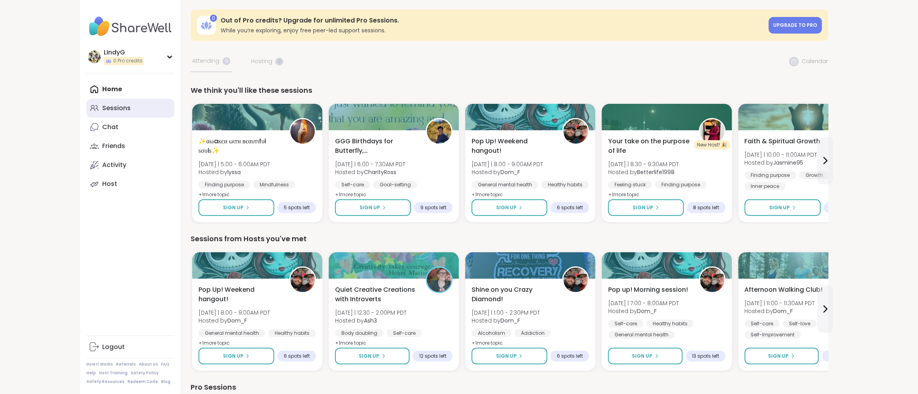
click at [133, 108] on link "Sessions" at bounding box center [130, 108] width 88 height 19
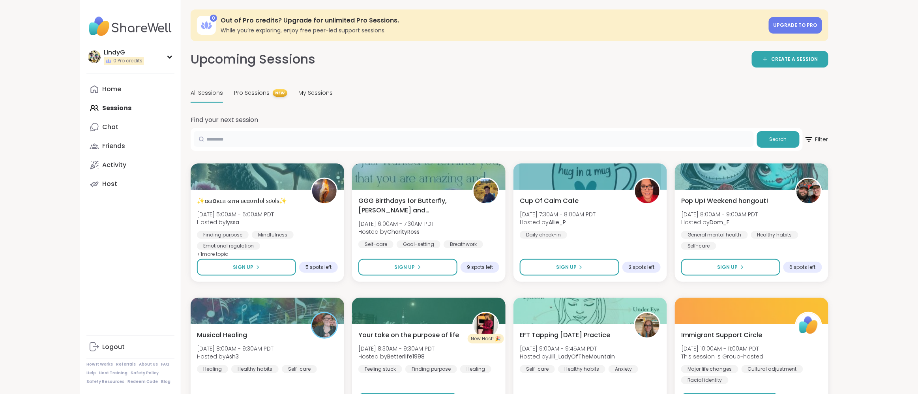
click at [505, 133] on input "text" at bounding box center [474, 139] width 560 height 16
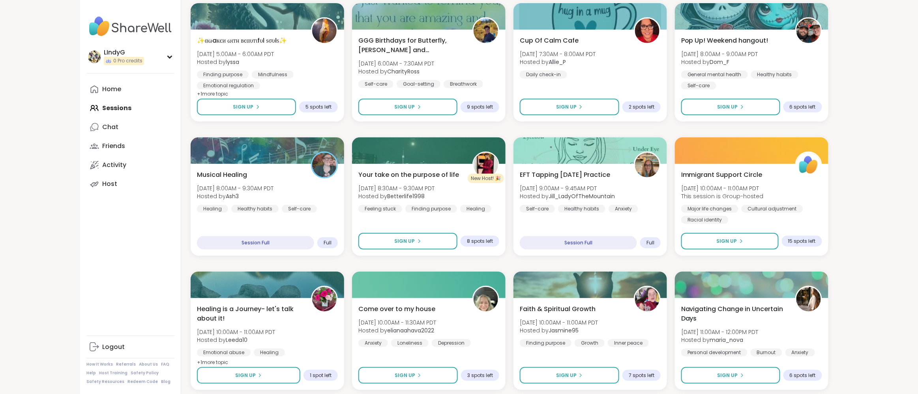
scroll to position [171, 0]
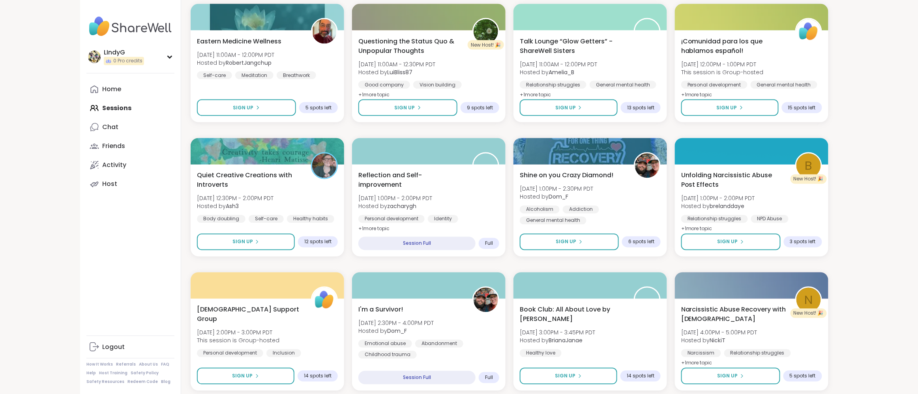
scroll to position [566, 0]
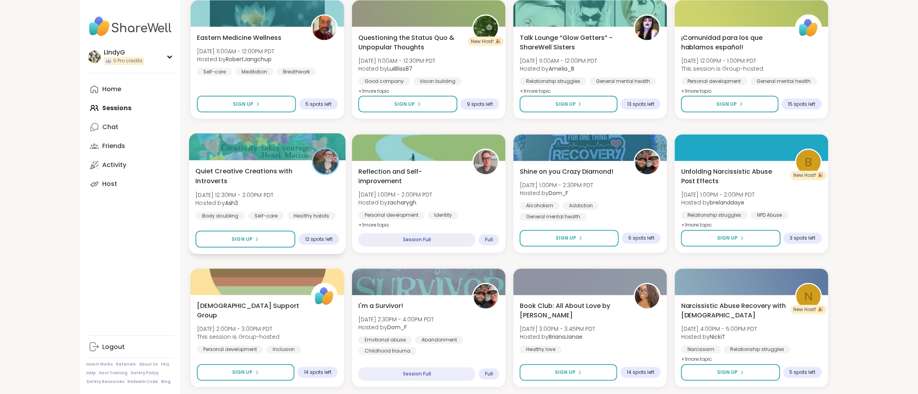
click at [239, 186] on span "Quiet Creative Creations with Introverts" at bounding box center [248, 176] width 107 height 19
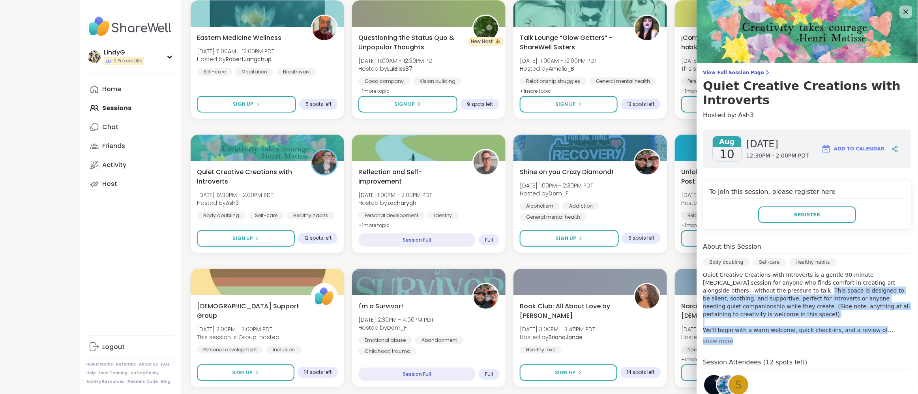
drag, startPoint x: 763, startPoint y: 287, endPoint x: 806, endPoint y: 345, distance: 71.5
click at [807, 345] on div "About this Session Body doubling Self-care Healthy habits Quiet Creative Creati…" at bounding box center [807, 293] width 208 height 103
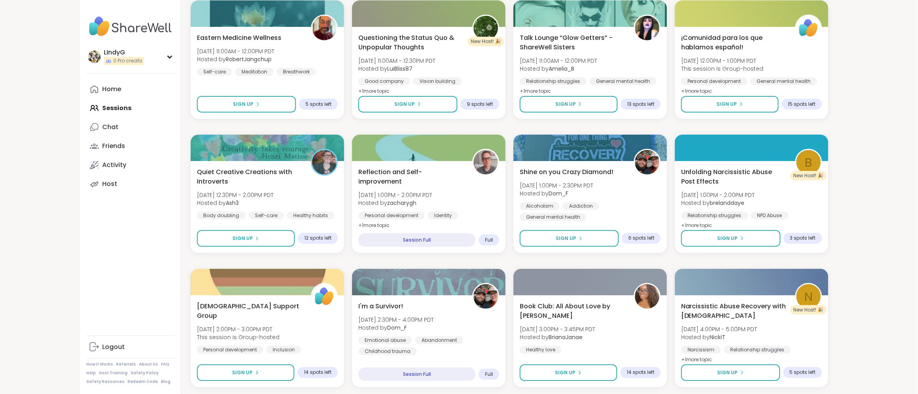
click at [348, 261] on div "✨αωaкєи ωιтн вєαυтιfυℓ ѕσυℓѕ✨ [DATE] 5:00AM - 6:00AM PDT Hosted by lyssa Findin…" at bounding box center [510, 194] width 638 height 1192
click at [289, 315] on div "[DEMOGRAPHIC_DATA] Support Group [DATE] 2:00PM - 3:00PM PDT This session is Gro…" at bounding box center [267, 333] width 144 height 64
click at [355, 257] on div "✨αωaкєи ωιтн вєαυтιfυℓ ѕσυℓѕ✨ [DATE] 5:00AM - 6:00AM PDT Hosted by lyssa Findin…" at bounding box center [510, 194] width 638 height 1192
click at [859, 284] on div "LIndyG 0 Pro credits LIndyG 0 Pro credits Profile Membership Settings Help Home…" at bounding box center [459, 128] width 918 height 1388
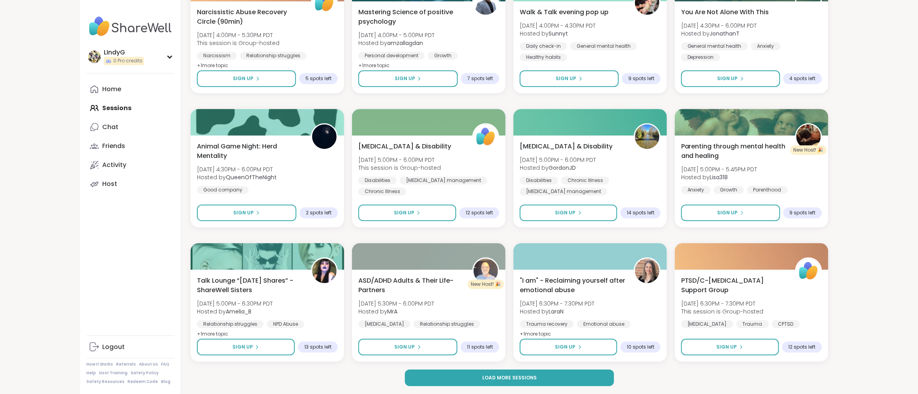
scroll to position [994, 0]
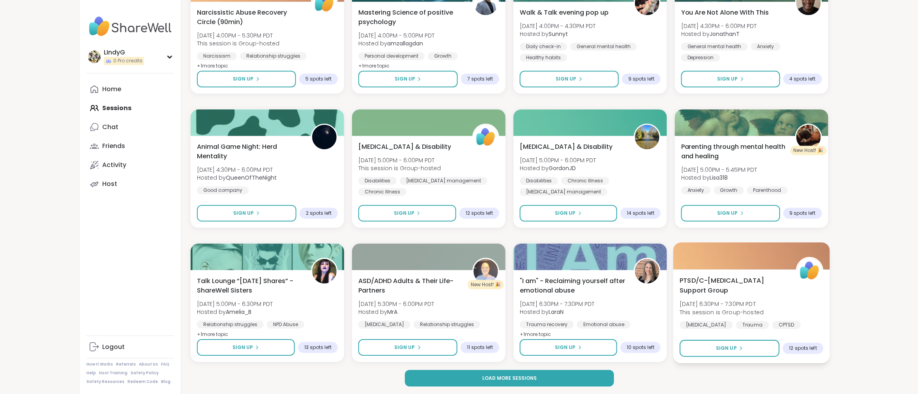
click at [806, 309] on div "PTSD/C-[MEDICAL_DATA] Support Group [DATE] 6:30PM - 7:30PM PDT This session is …" at bounding box center [752, 302] width 144 height 53
click at [673, 379] on div "Load more sessions" at bounding box center [510, 378] width 638 height 17
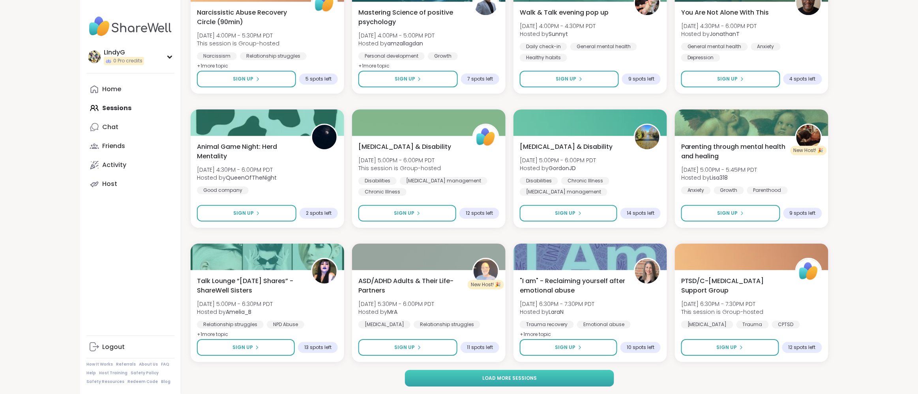
click at [593, 379] on button "Load more sessions" at bounding box center [510, 378] width 210 height 17
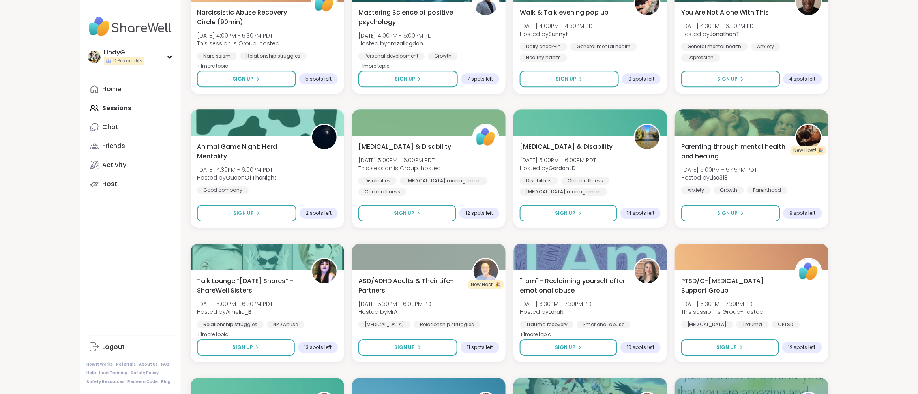
click at [720, 369] on div "✨αωaкєи ωιтн вєαυтιfυℓ ѕσυℓѕ✨ [DATE] 5:00AM - 6:00AM PDT Hosted by lyssa Findin…" at bounding box center [510, 370] width 638 height 2400
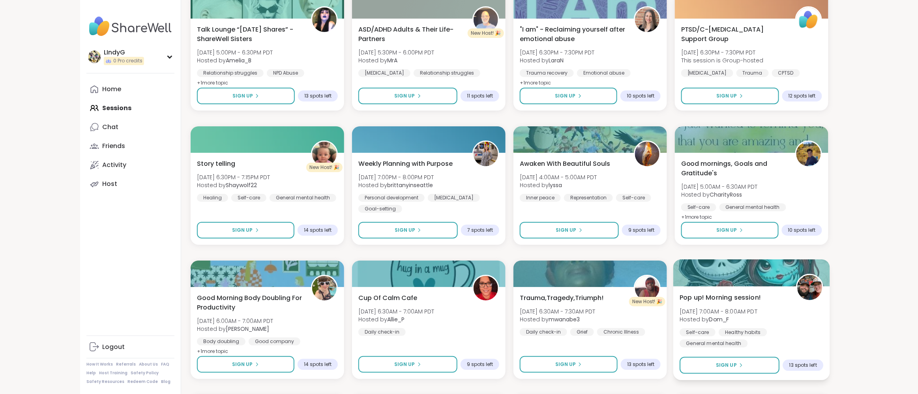
scroll to position [1257, 0]
